Goal: Check status: Check status

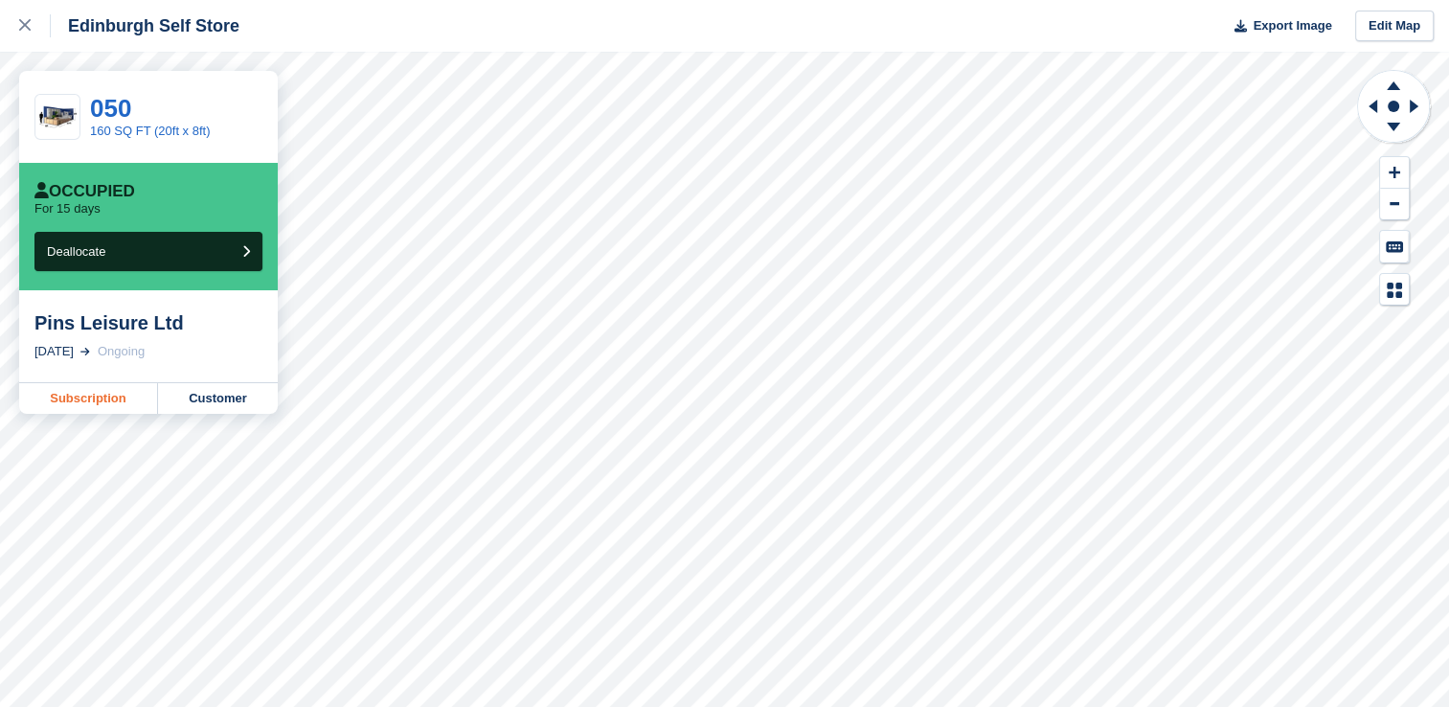
click at [91, 402] on link "Subscription" at bounding box center [88, 398] width 139 height 31
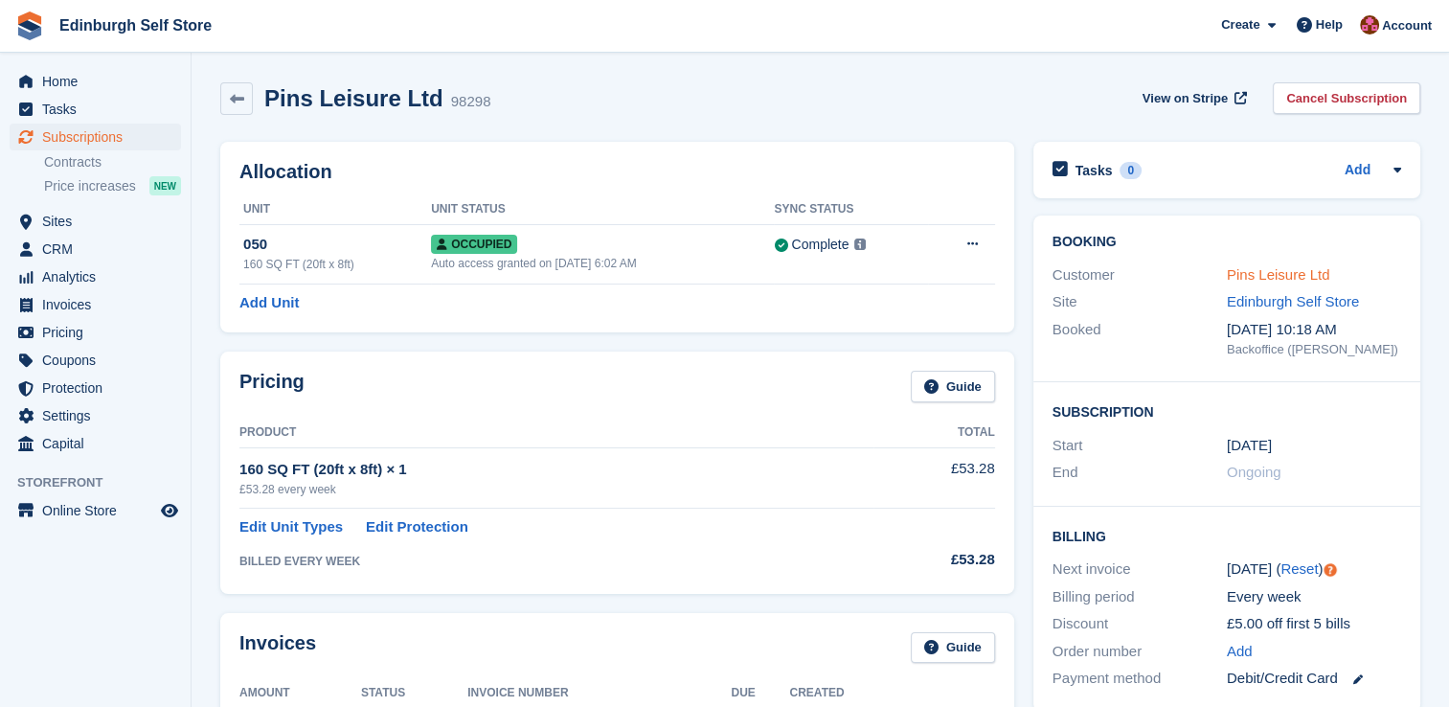
click at [1247, 275] on link "Pins Leisure Ltd" at bounding box center [1278, 274] width 103 height 16
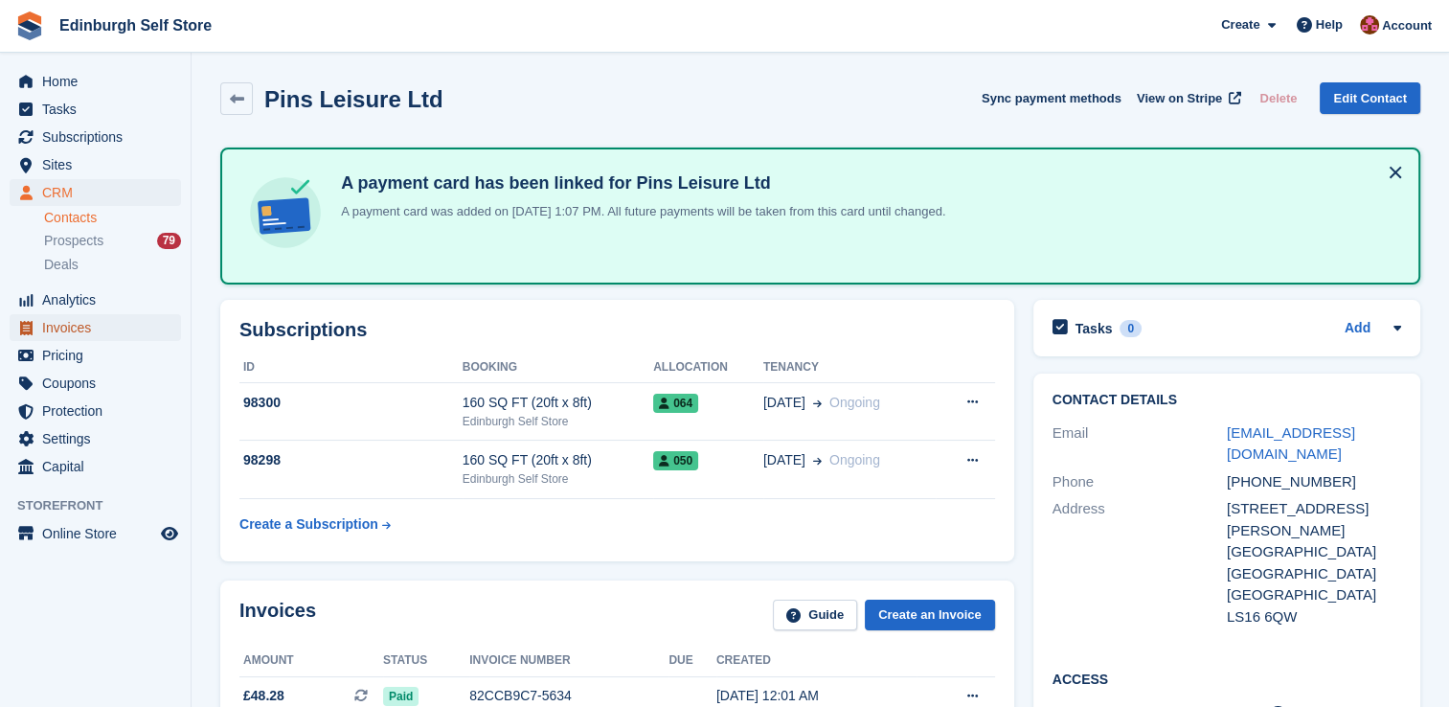
click at [96, 330] on span "Invoices" at bounding box center [99, 327] width 115 height 27
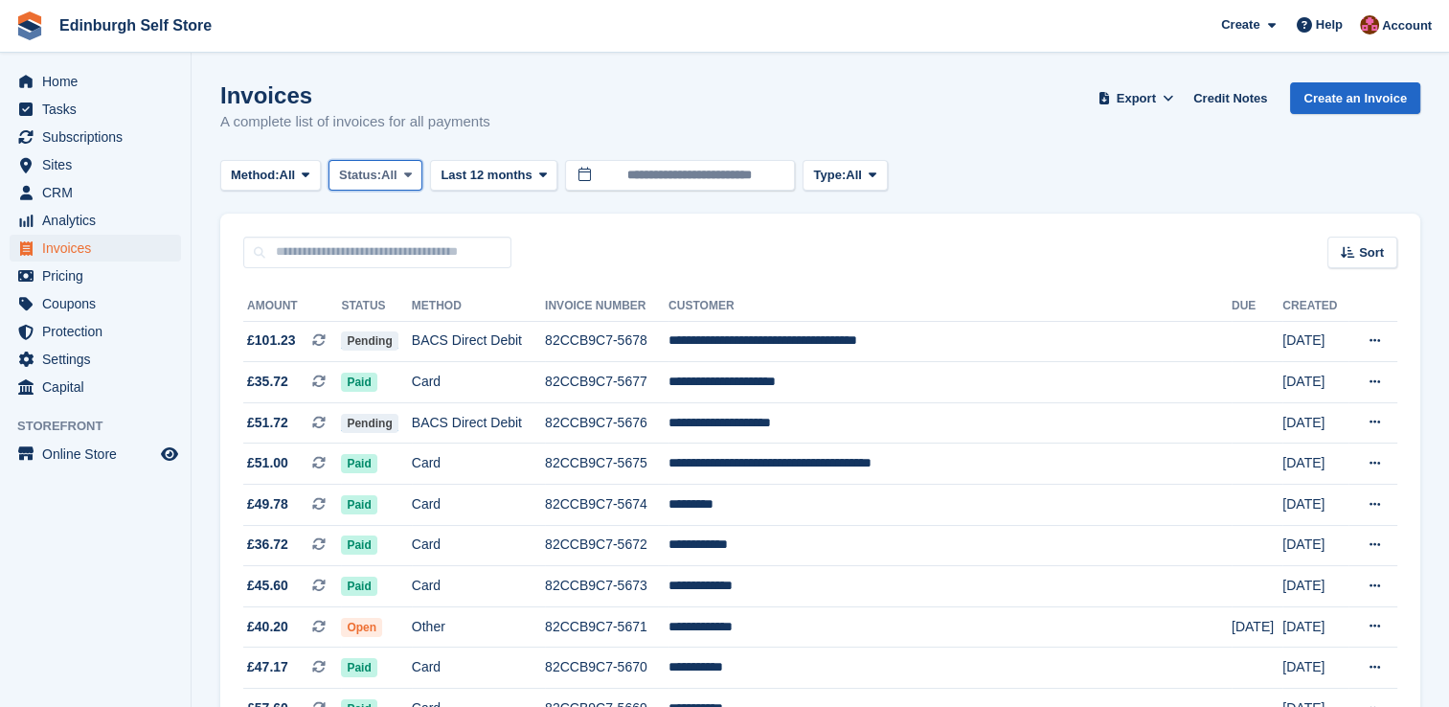
click at [412, 171] on icon at bounding box center [408, 175] width 8 height 12
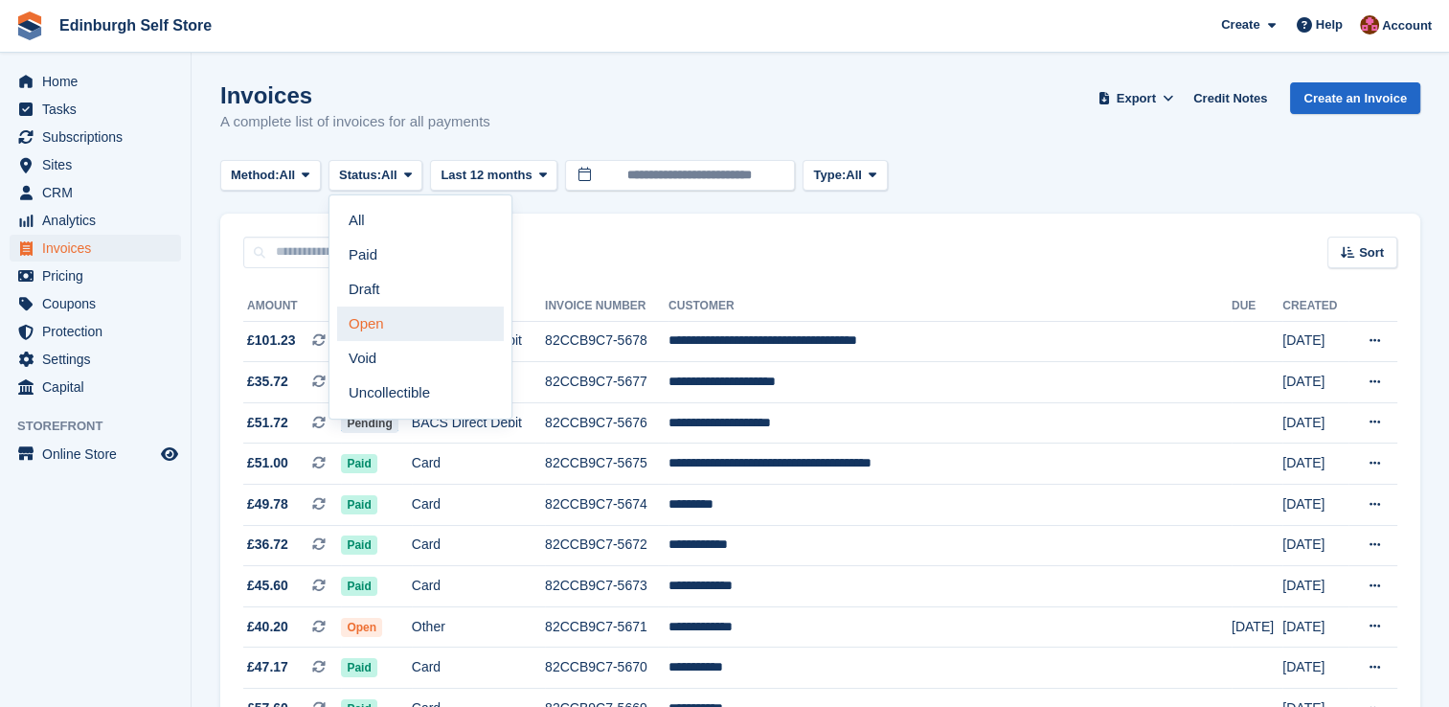
click at [399, 323] on link "Open" at bounding box center [420, 324] width 167 height 34
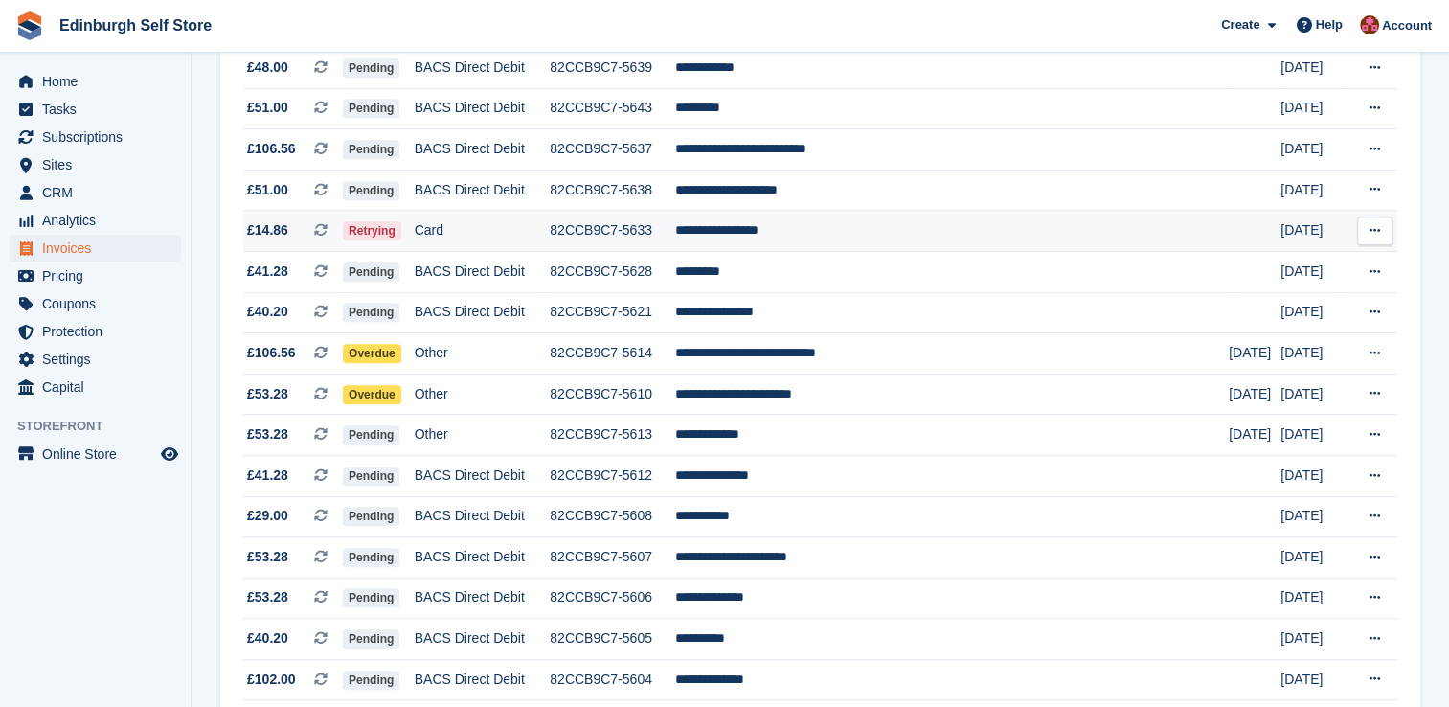
scroll to position [1150, 0]
